Goal: Obtain resource: Obtain resource

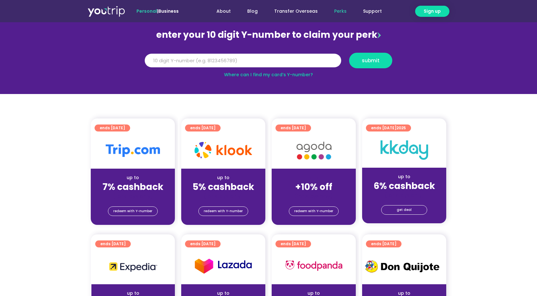
scroll to position [63, 0]
click at [150, 210] on span "redeem with Y-number" at bounding box center [132, 211] width 39 height 9
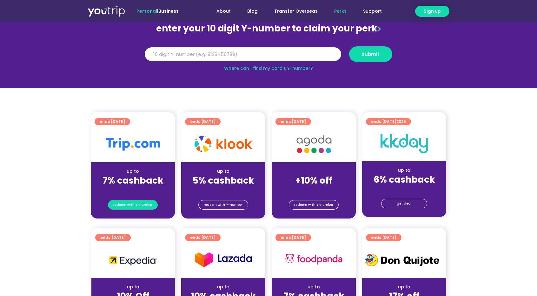
click at [149, 205] on span "redeem with Y-number" at bounding box center [132, 204] width 39 height 9
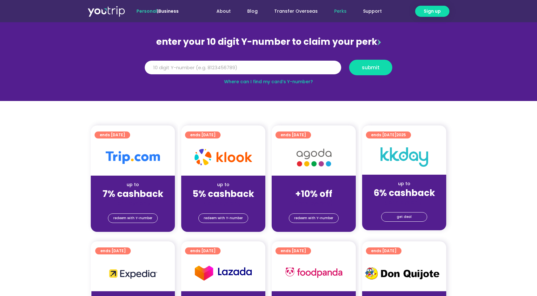
scroll to position [6, 0]
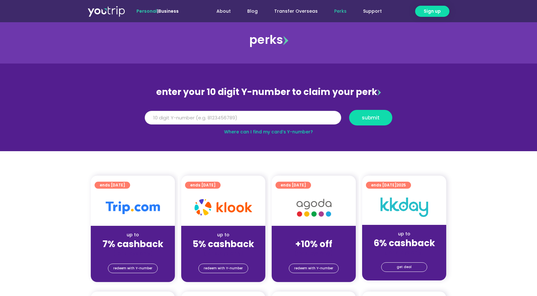
click at [204, 116] on input "Y Number" at bounding box center [243, 118] width 196 height 14
type input "8134875187"
click at [364, 119] on span "submit" at bounding box center [371, 117] width 18 height 5
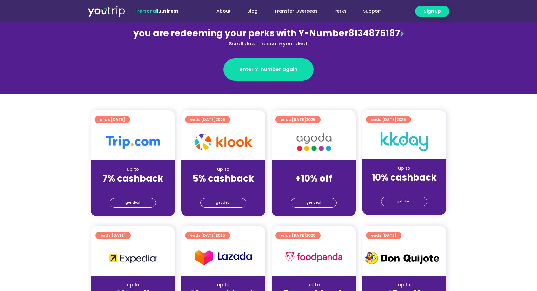
scroll to position [95, 0]
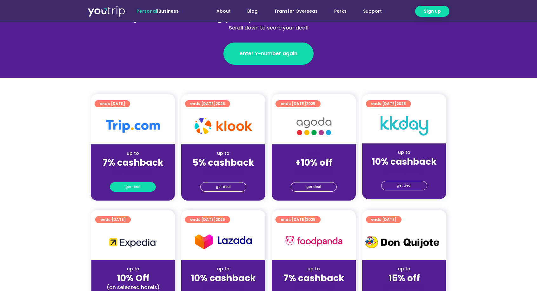
click at [134, 187] on span "get deal" at bounding box center [132, 186] width 15 height 9
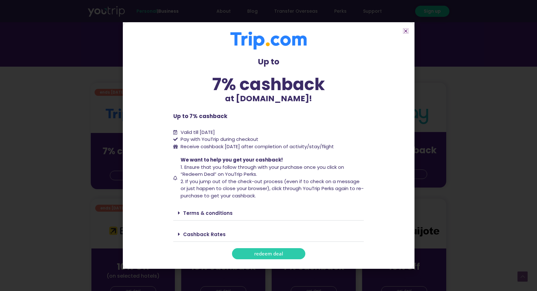
scroll to position [127, 0]
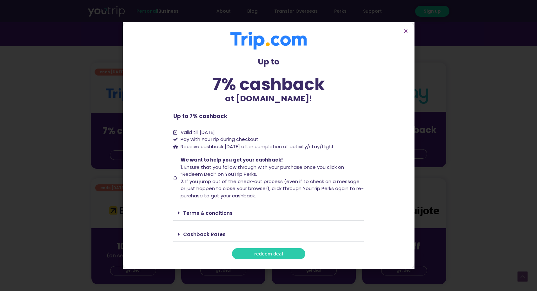
click at [270, 253] on span "redeem deal" at bounding box center [268, 253] width 29 height 5
